Goal: Task Accomplishment & Management: Complete application form

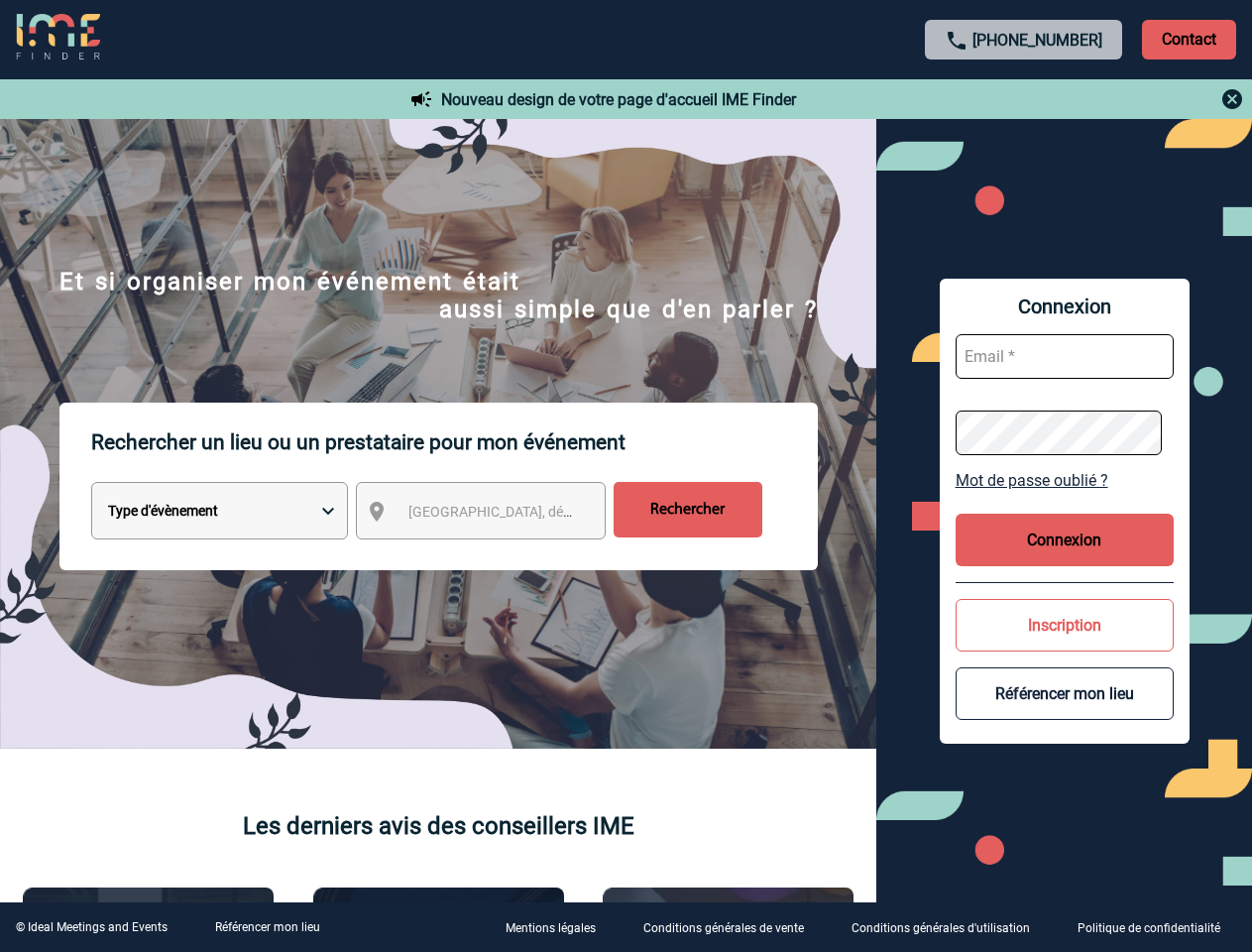
click at [626, 476] on p "Rechercher un lieu ou un prestataire pour mon événement" at bounding box center [455, 442] width 727 height 79
click at [1188, 39] on p "Contact" at bounding box center [1188, 40] width 94 height 40
click at [1025, 99] on div at bounding box center [1025, 99] width 441 height 24
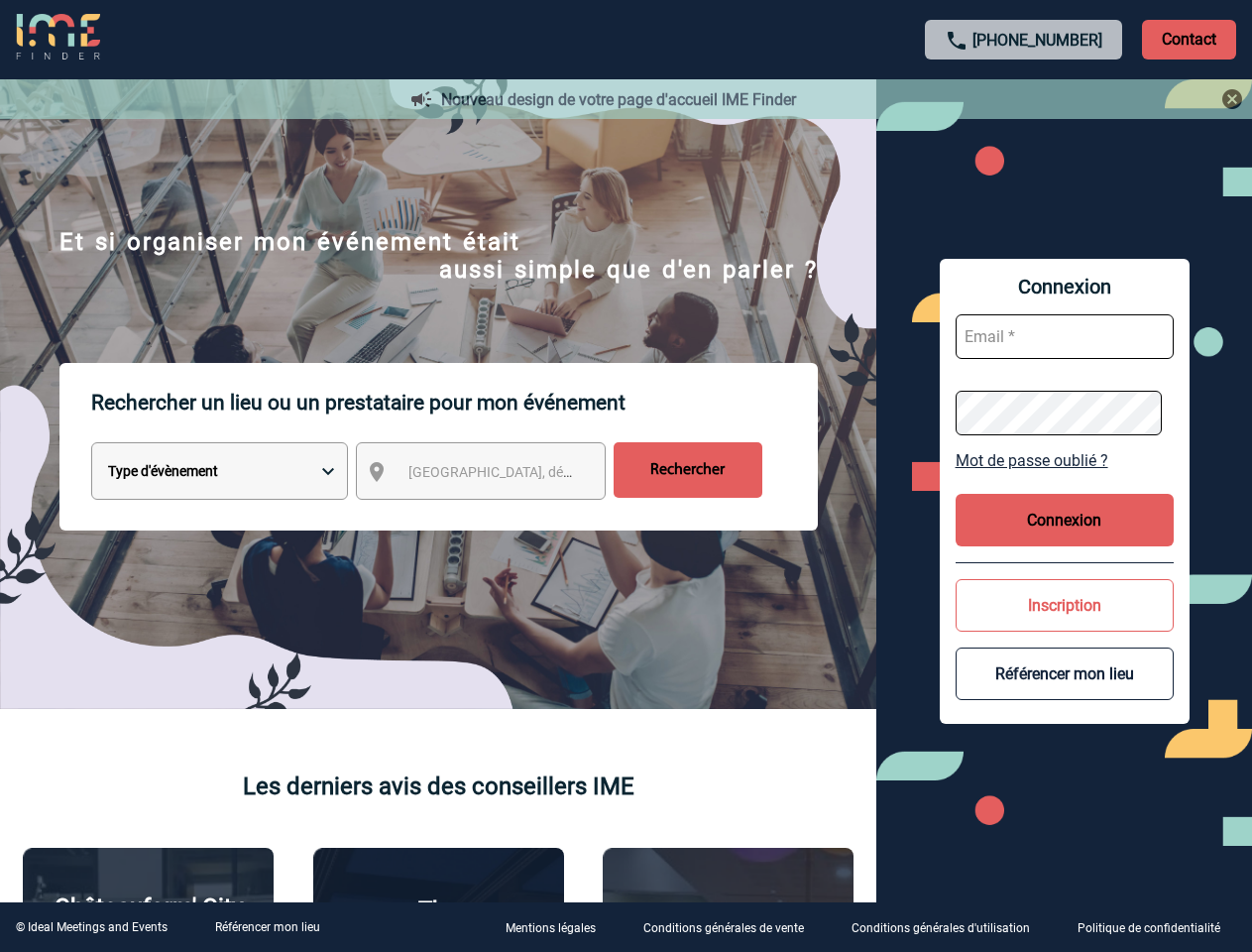
click at [498, 514] on div at bounding box center [622, 473] width 1243 height 945
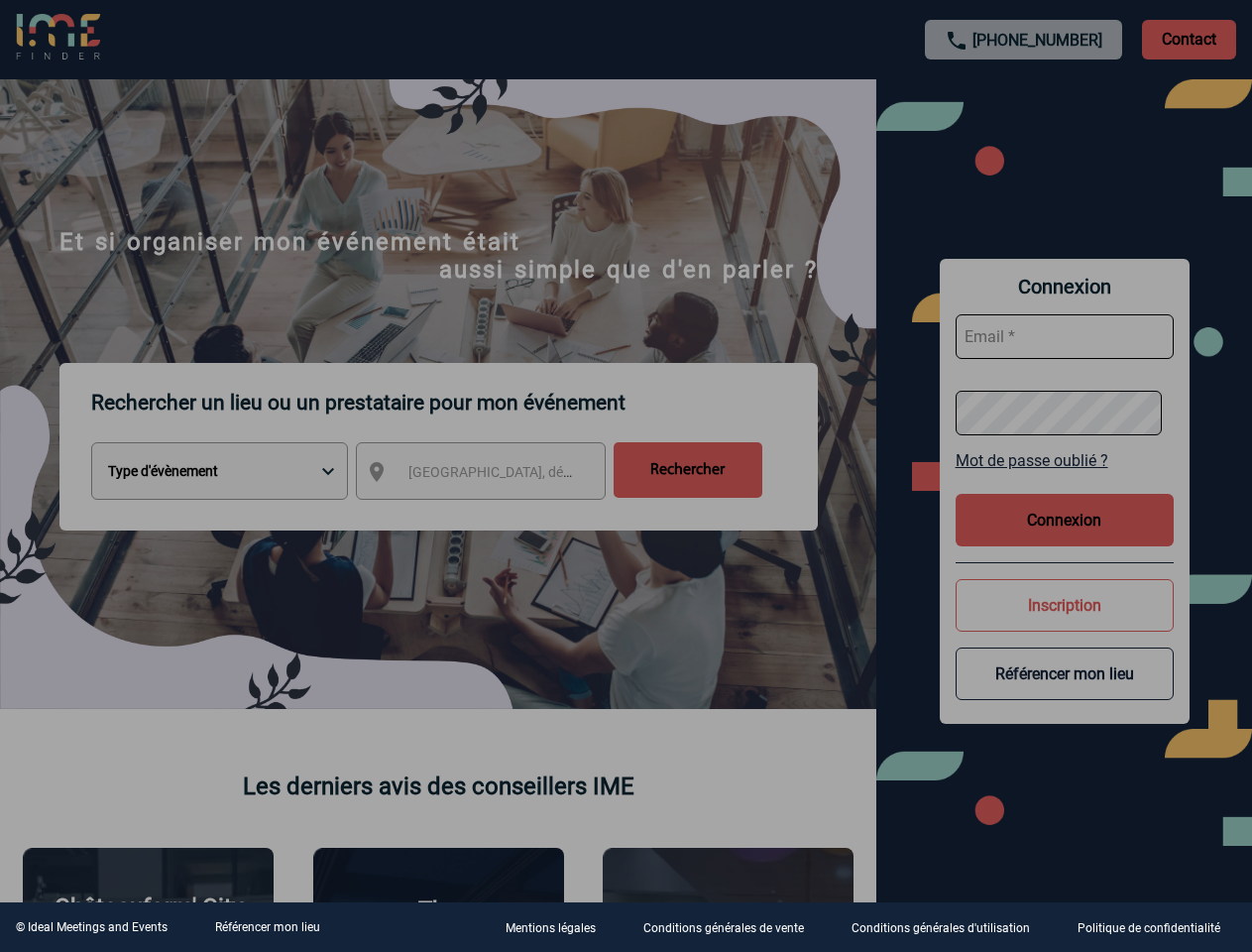
click at [1065, 479] on div at bounding box center [626, 476] width 1252 height 952
click at [1065, 539] on div at bounding box center [626, 476] width 1252 height 952
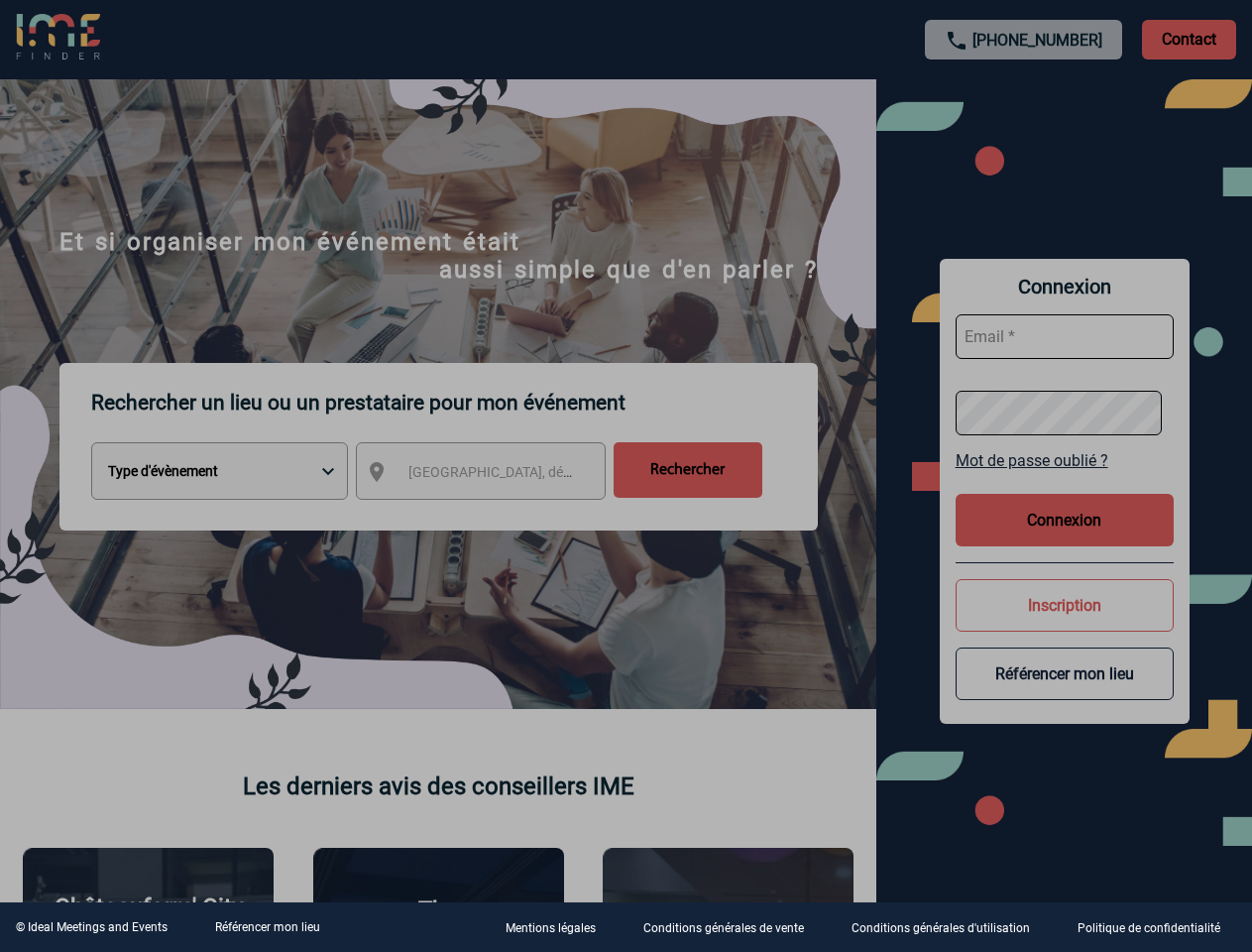
click at [1065, 624] on div at bounding box center [626, 476] width 1252 height 952
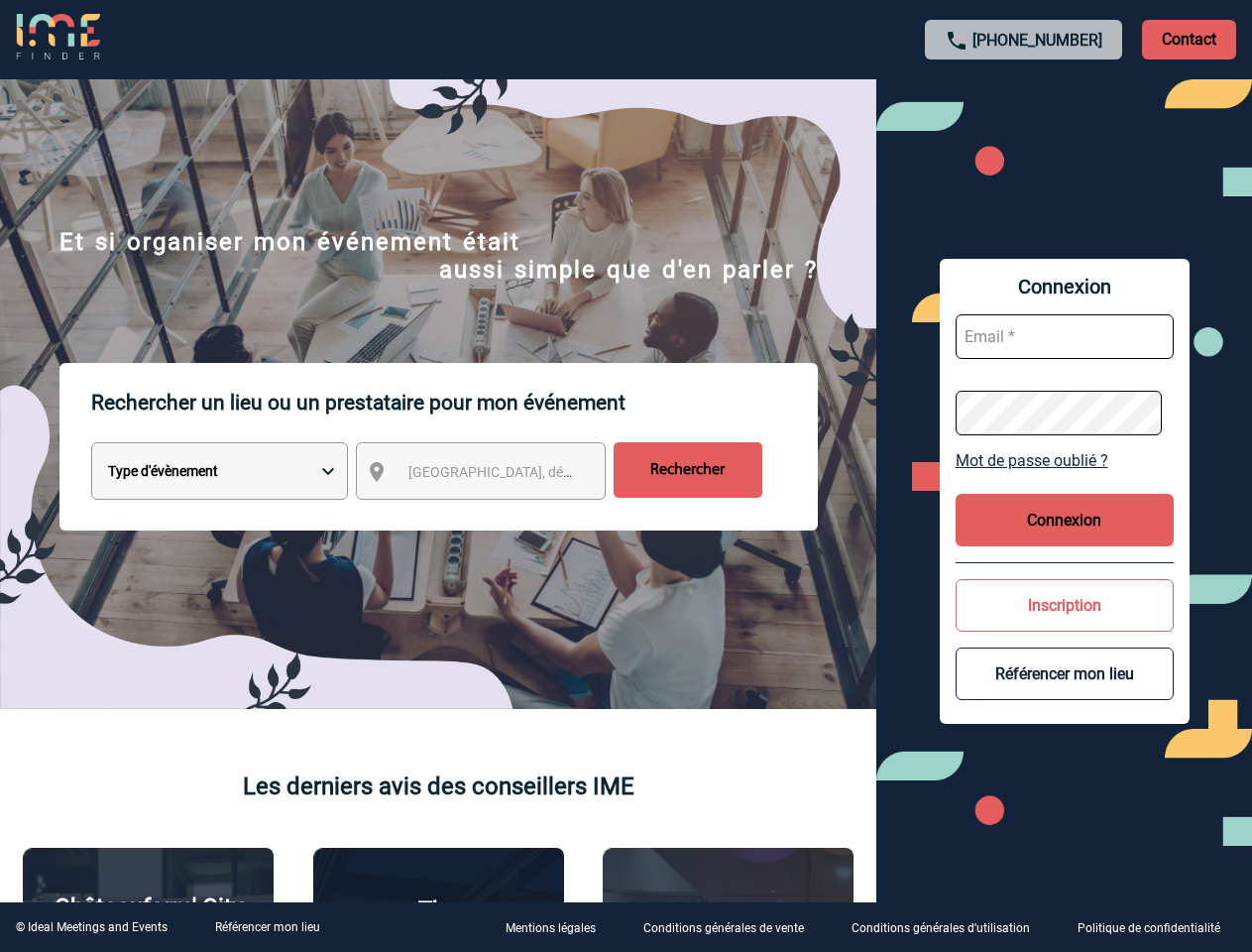
click at [1065, 693] on button "Référencer mon lieu" at bounding box center [1065, 673] width 218 height 53
click at [267, 927] on link "Référencer mon lieu" at bounding box center [268, 927] width 105 height 14
